Goal: Transaction & Acquisition: Purchase product/service

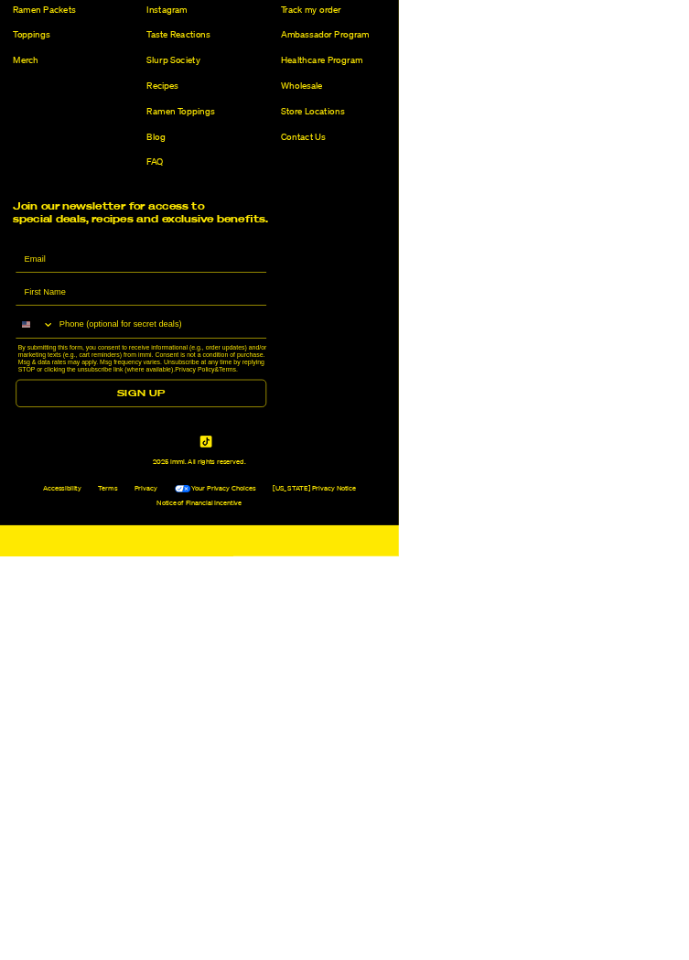
scroll to position [13581, 0]
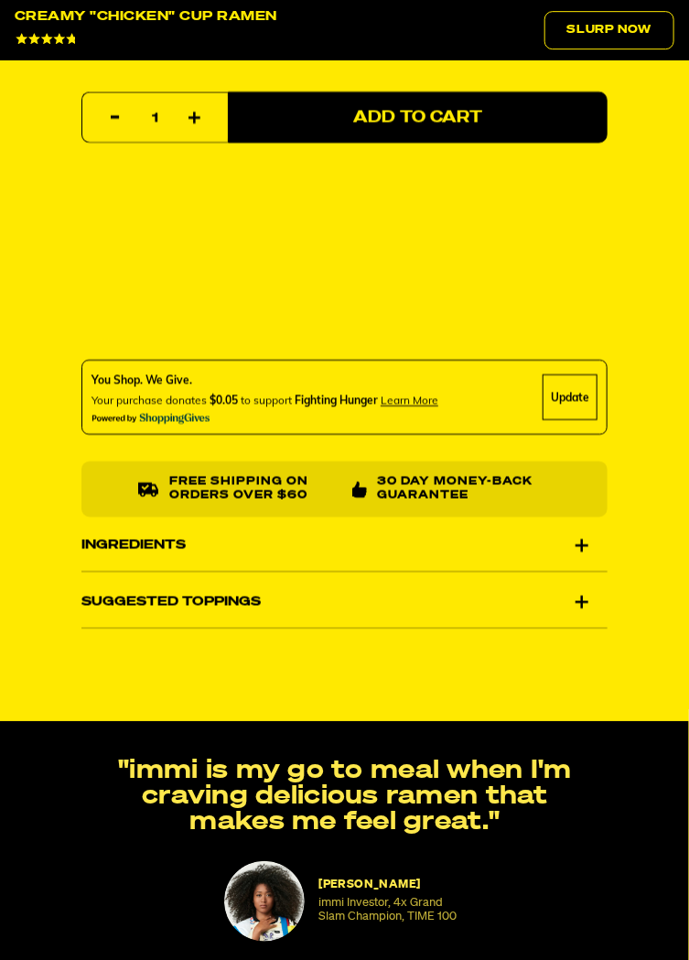
scroll to position [1386, 0]
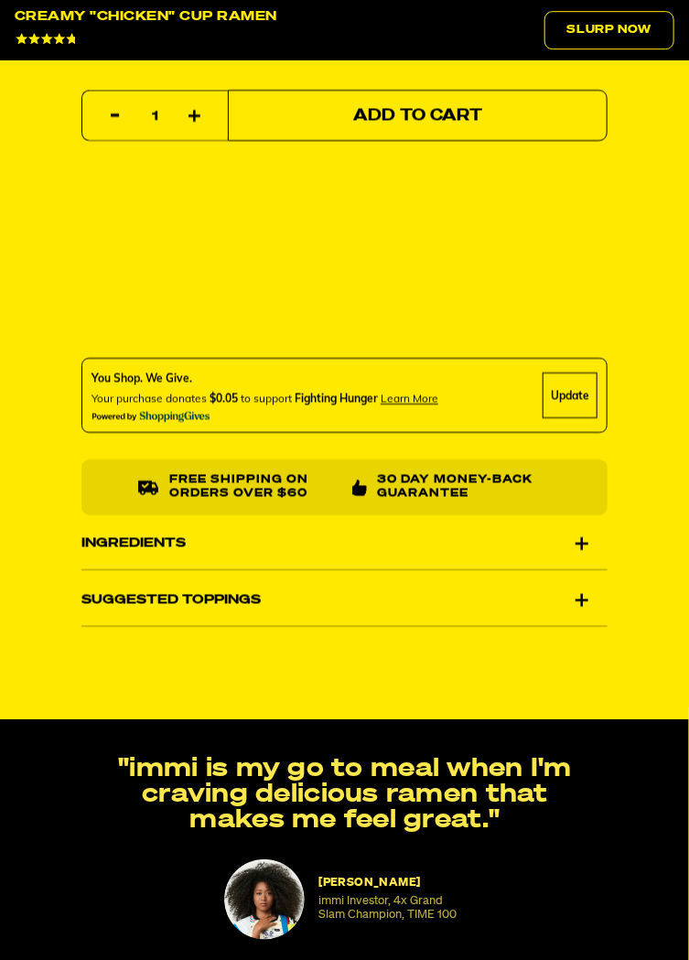
click at [432, 124] on span "Add to Cart" at bounding box center [417, 116] width 129 height 16
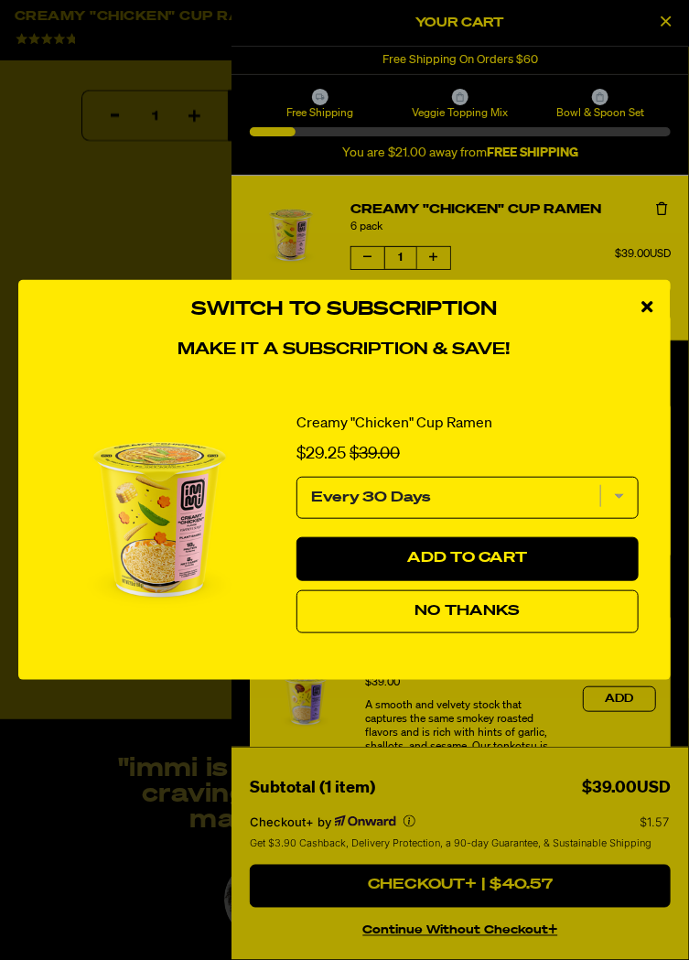
click at [468, 619] on span "No Thanks" at bounding box center [467, 611] width 105 height 15
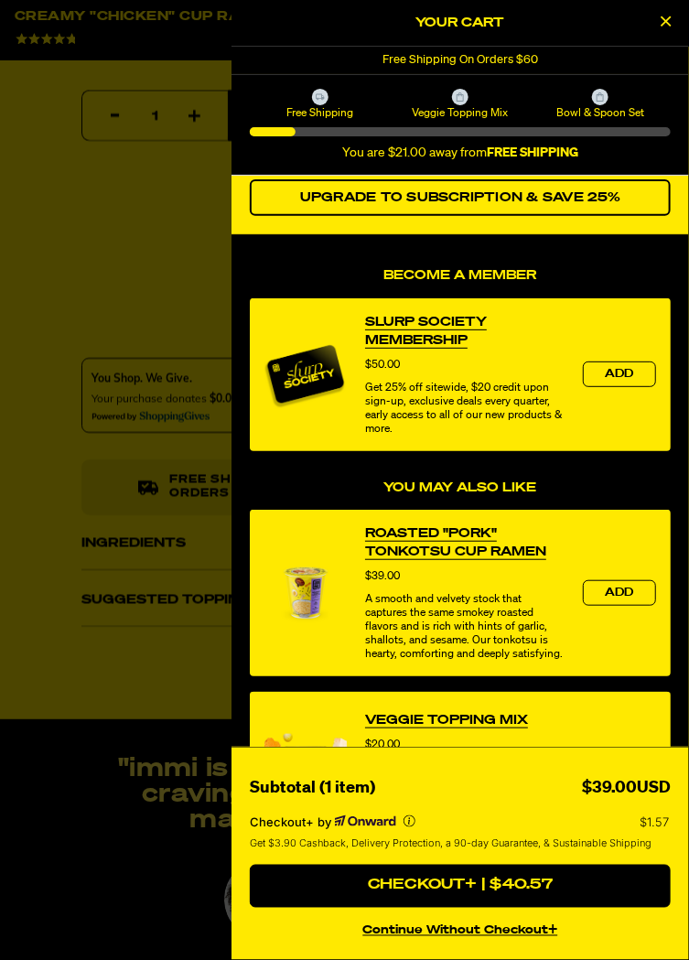
scroll to position [110, 0]
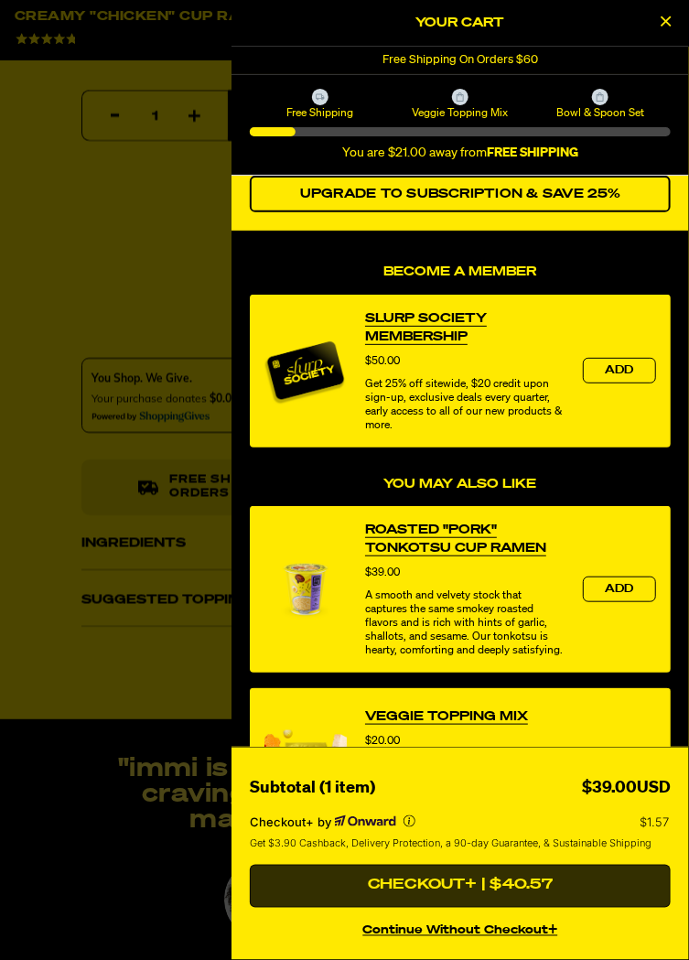
click at [420, 909] on button "Checkout+ | $40.57" at bounding box center [460, 887] width 421 height 44
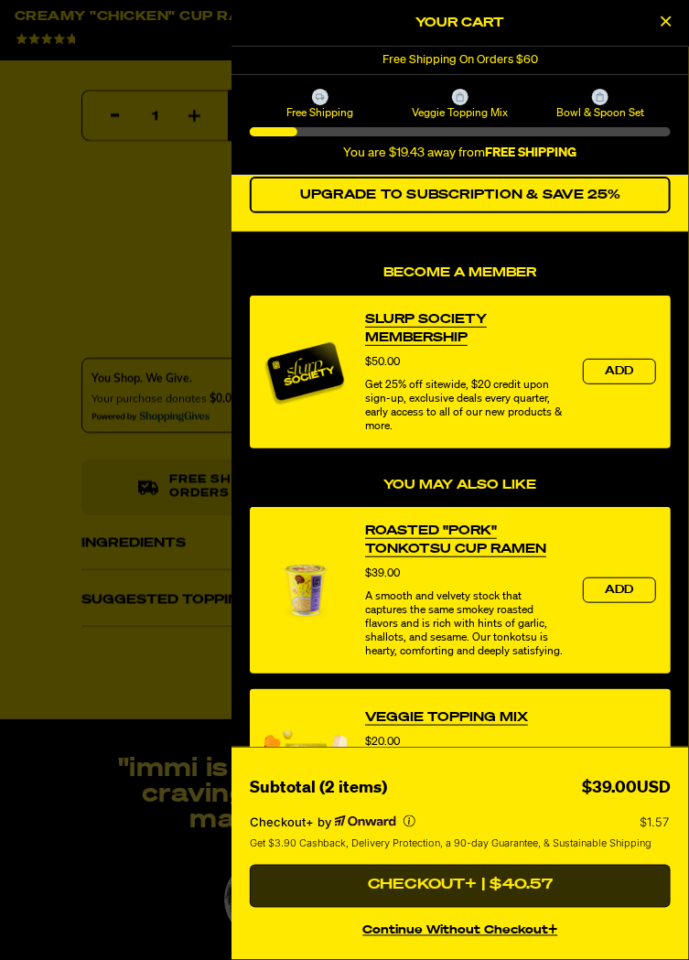
scroll to position [111, 0]
